Goal: Participate in discussion: Engage in conversation with other users on a specific topic

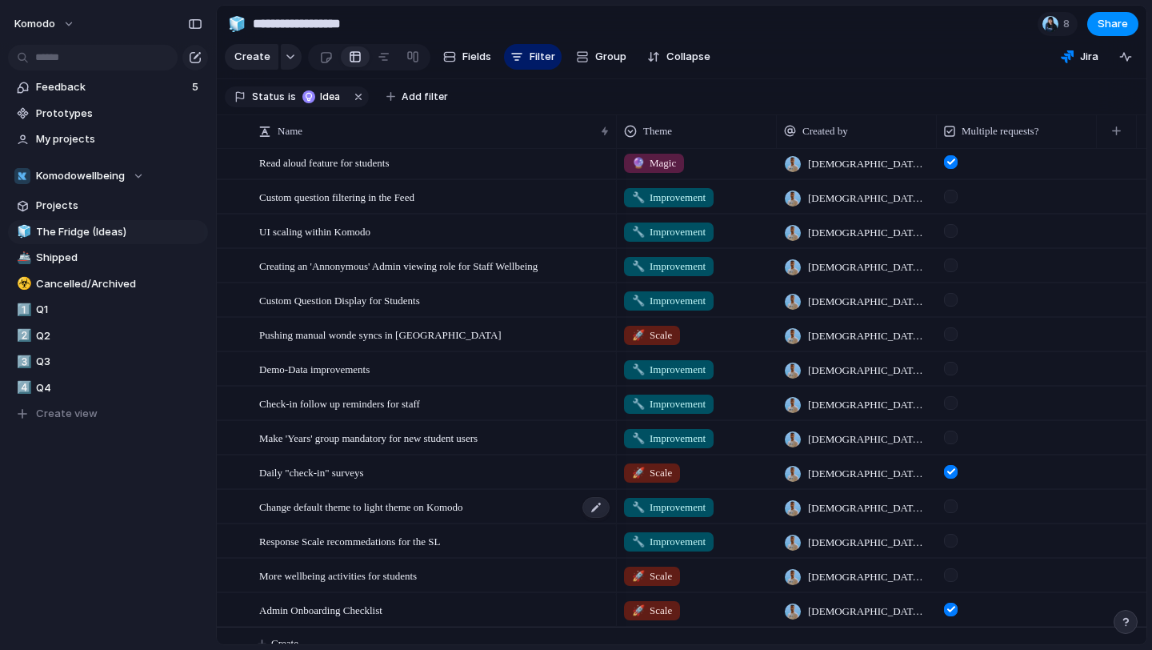
scroll to position [813, 0]
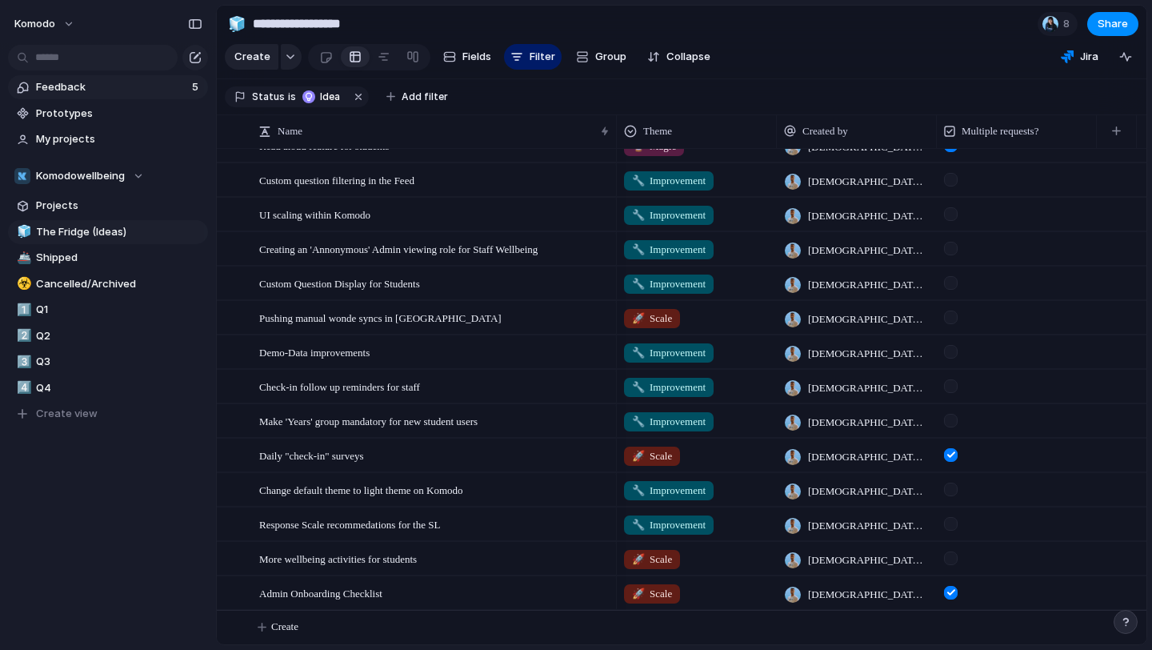
click at [159, 95] on link "Feedback 5" at bounding box center [108, 87] width 200 height 24
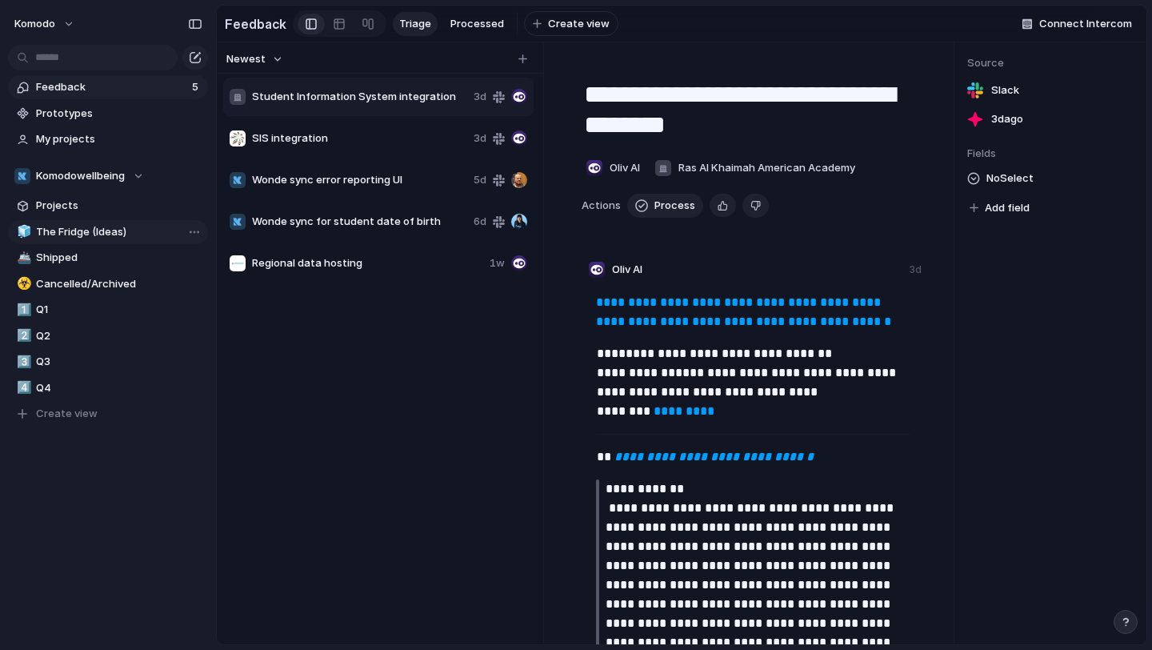
click at [102, 240] on link "🧊 The Fridge (Ideas)" at bounding box center [108, 232] width 200 height 24
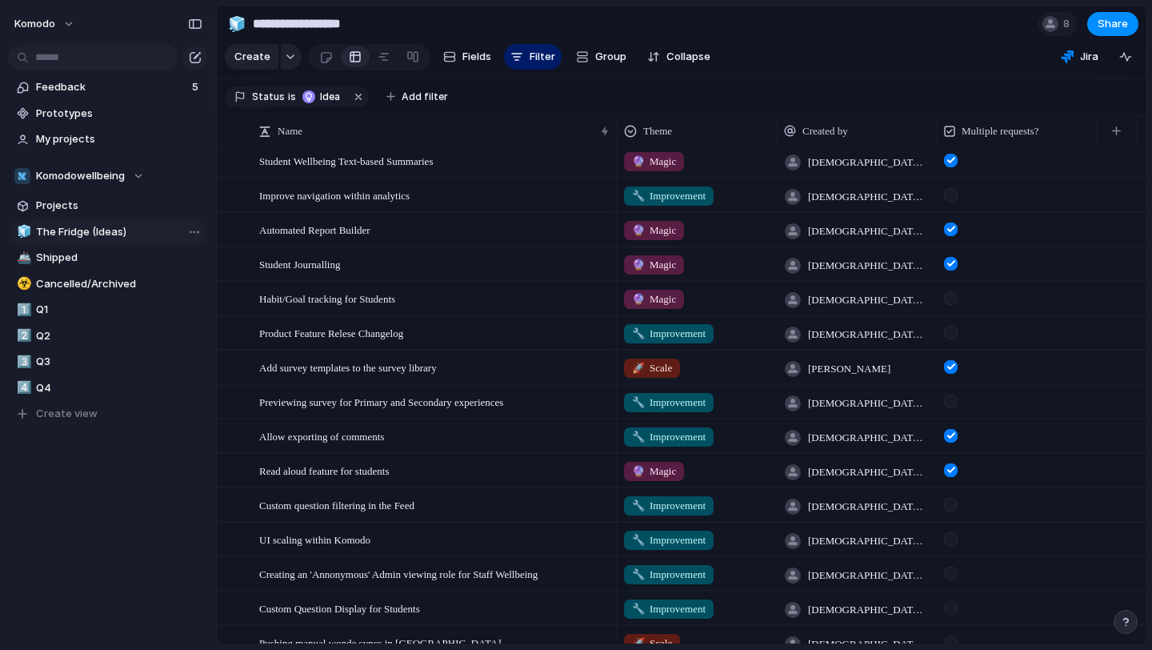
scroll to position [813, 0]
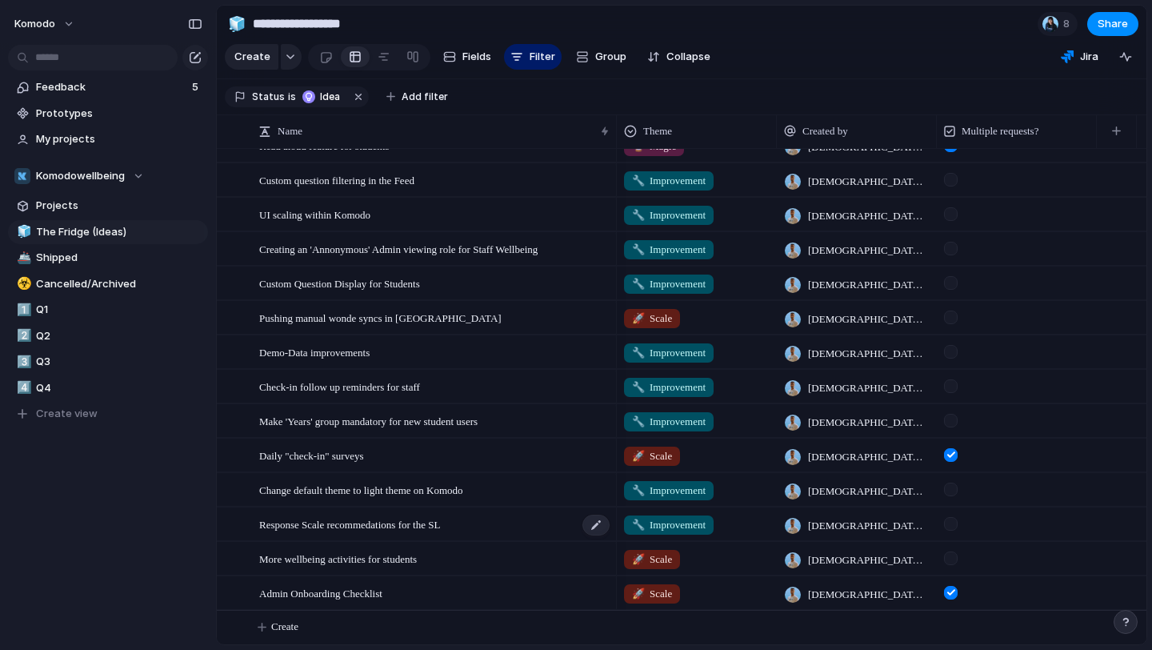
click at [540, 519] on div "Response Scale recommedations for the SL" at bounding box center [435, 524] width 352 height 33
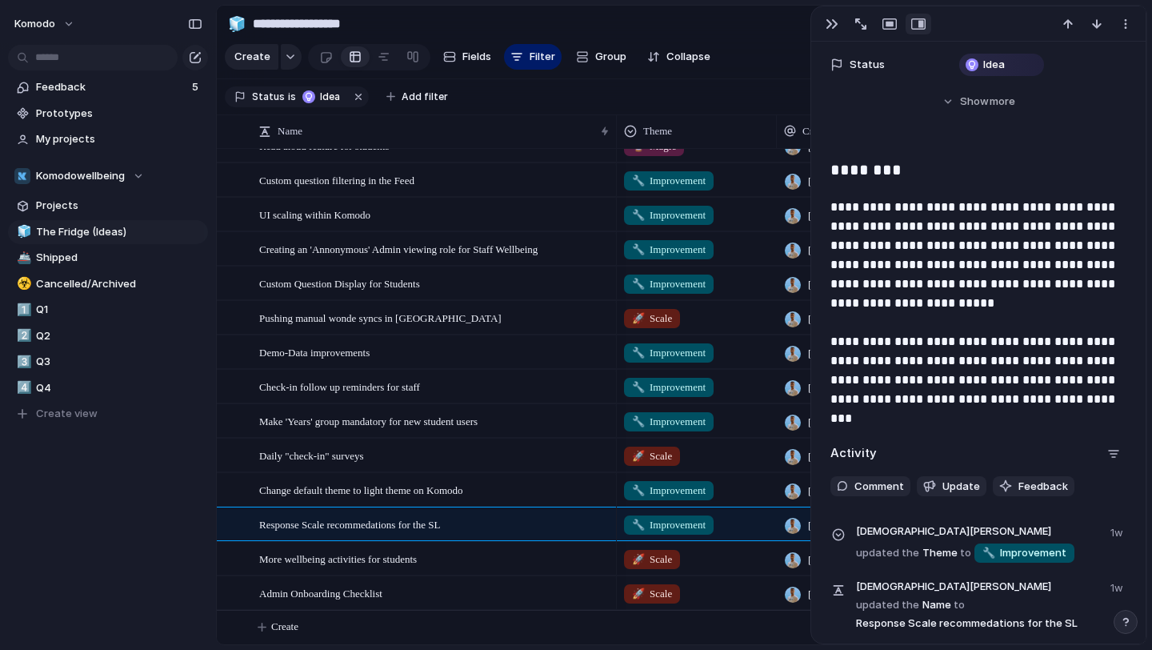
scroll to position [332, 0]
click at [1094, 398] on p "**********" at bounding box center [978, 301] width 296 height 211
